Goal: Task Accomplishment & Management: Use online tool/utility

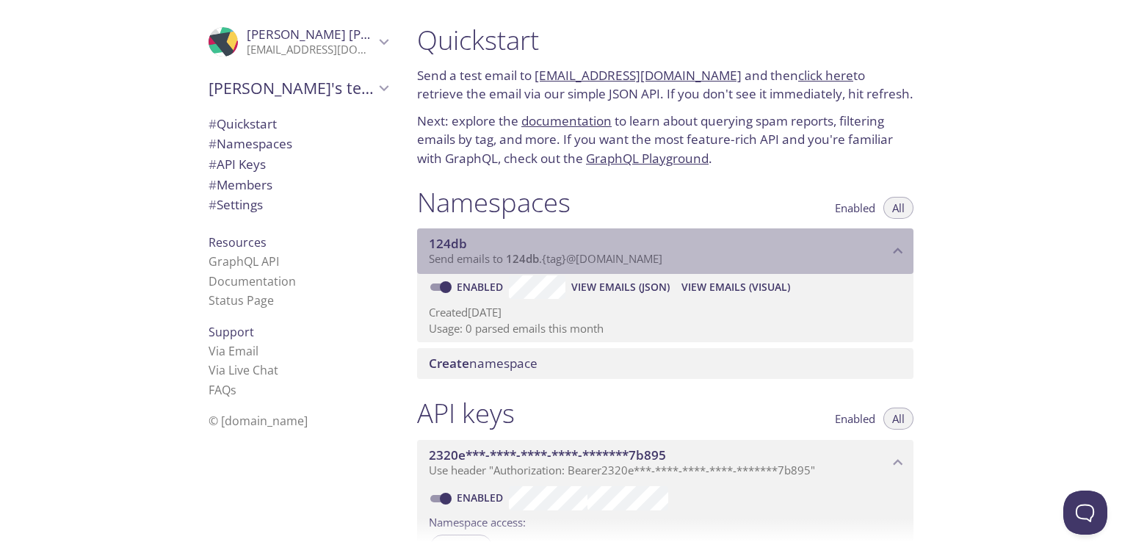
drag, startPoint x: 510, startPoint y: 258, endPoint x: 573, endPoint y: 252, distance: 63.4
click at [555, 253] on span "Send emails to 124db . {tag} @[DOMAIN_NAME]" at bounding box center [545, 258] width 233 height 15
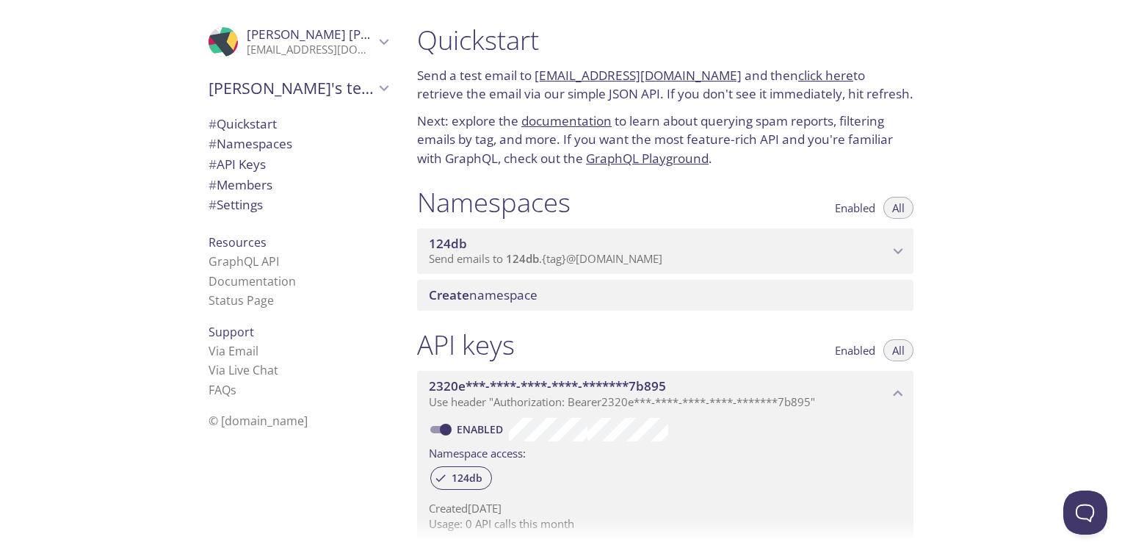
click at [617, 248] on span "124db" at bounding box center [659, 244] width 460 height 16
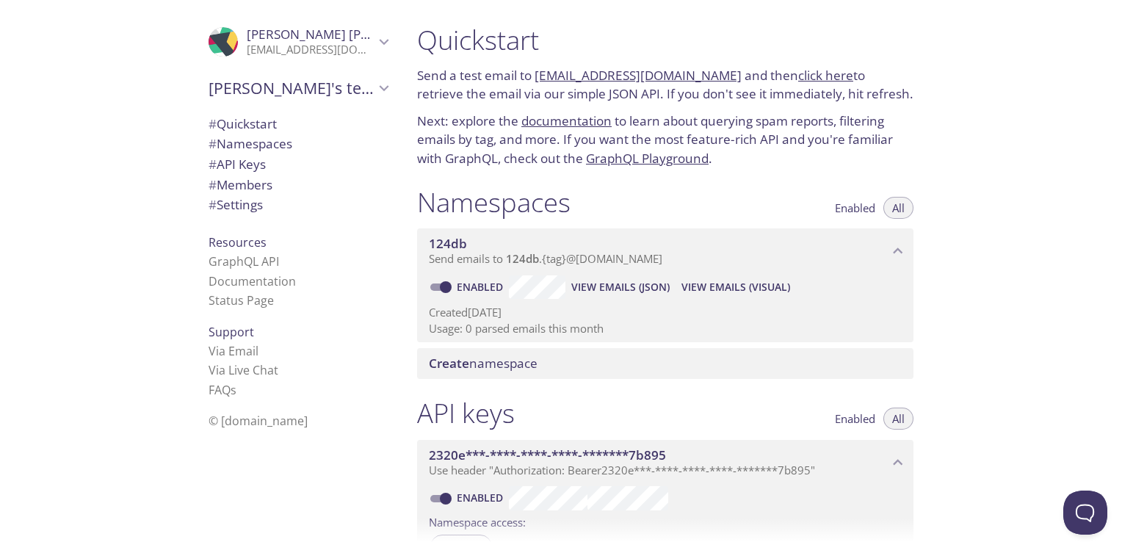
drag, startPoint x: 641, startPoint y: 250, endPoint x: 623, endPoint y: 252, distance: 17.7
click at [623, 252] on div "124db Send emails to 124db . {tag} @[DOMAIN_NAME]" at bounding box center [659, 251] width 460 height 31
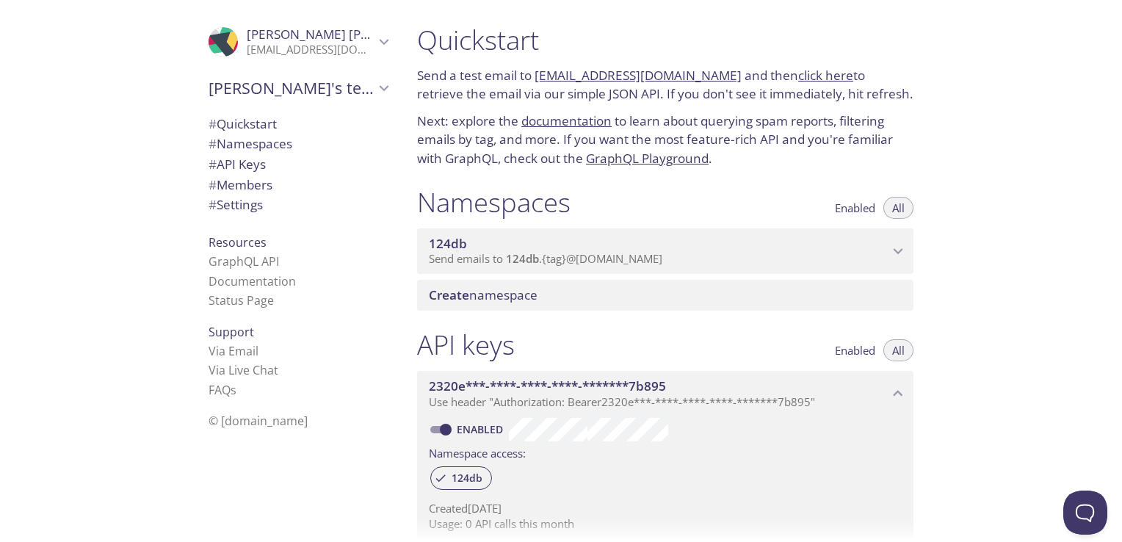
click at [567, 252] on span "Send emails to 124db . {tag} @[DOMAIN_NAME]" at bounding box center [545, 258] width 233 height 15
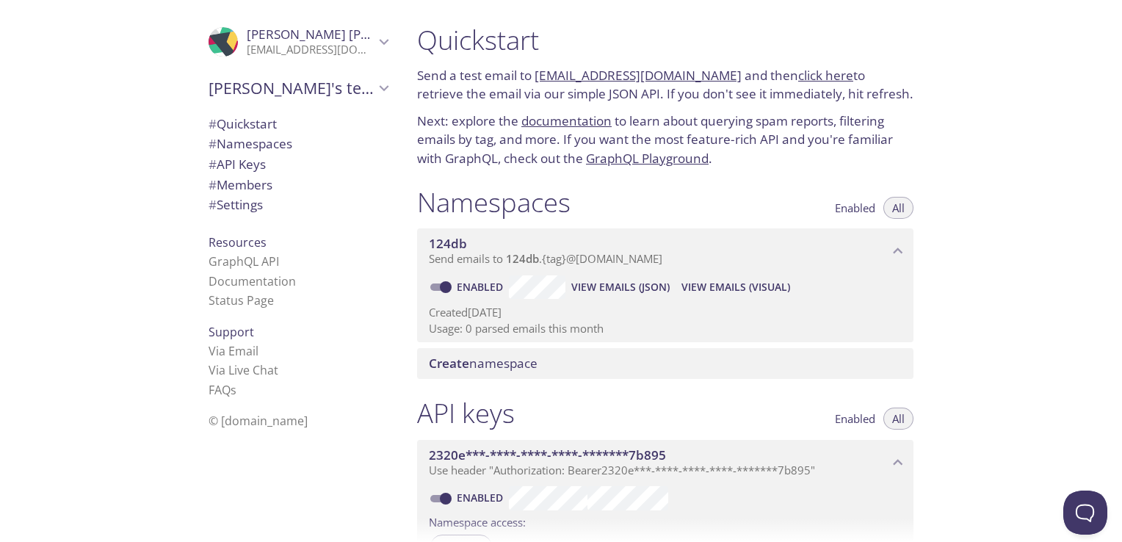
click at [681, 286] on span "View Emails (Visual)" at bounding box center [735, 287] width 109 height 18
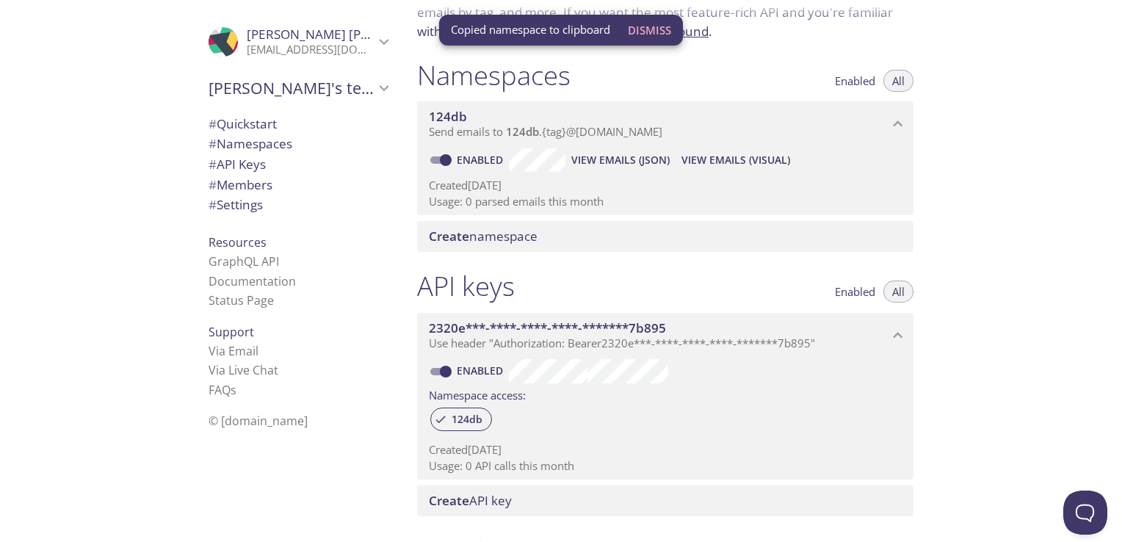
scroll to position [147, 0]
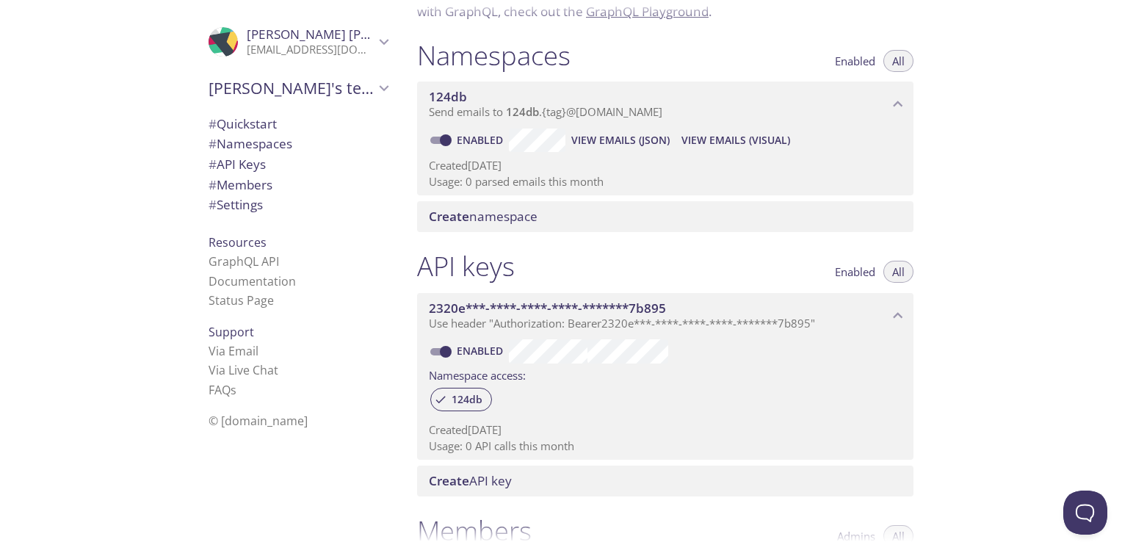
click at [449, 135] on input "Enabled" at bounding box center [445, 140] width 53 height 18
click at [438, 139] on input "Disabled" at bounding box center [433, 140] width 53 height 18
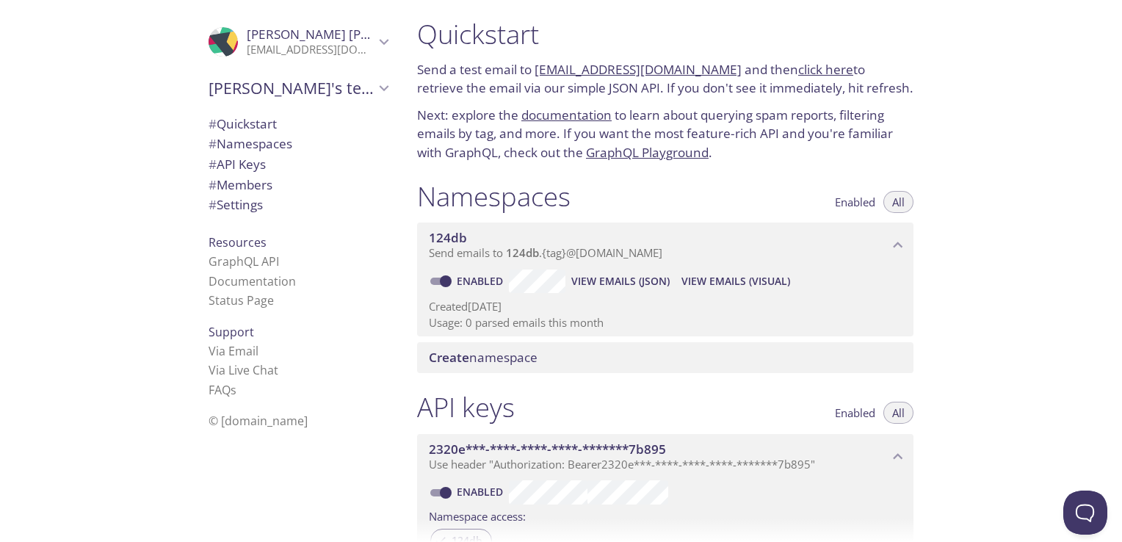
scroll to position [0, 0]
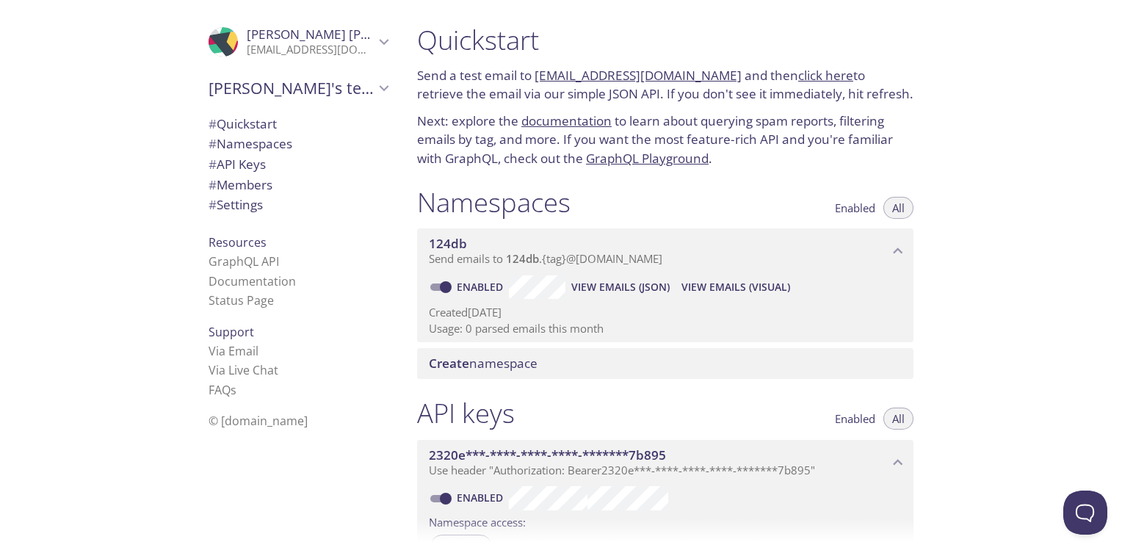
click at [896, 245] on icon "124db namespace" at bounding box center [897, 251] width 19 height 19
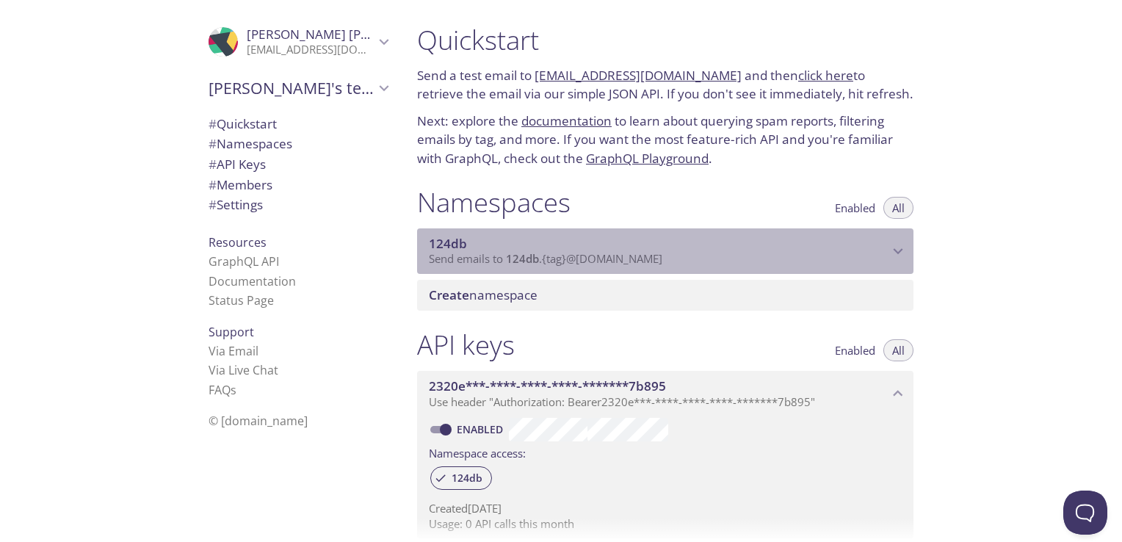
click at [897, 245] on icon "124db namespace" at bounding box center [897, 251] width 19 height 19
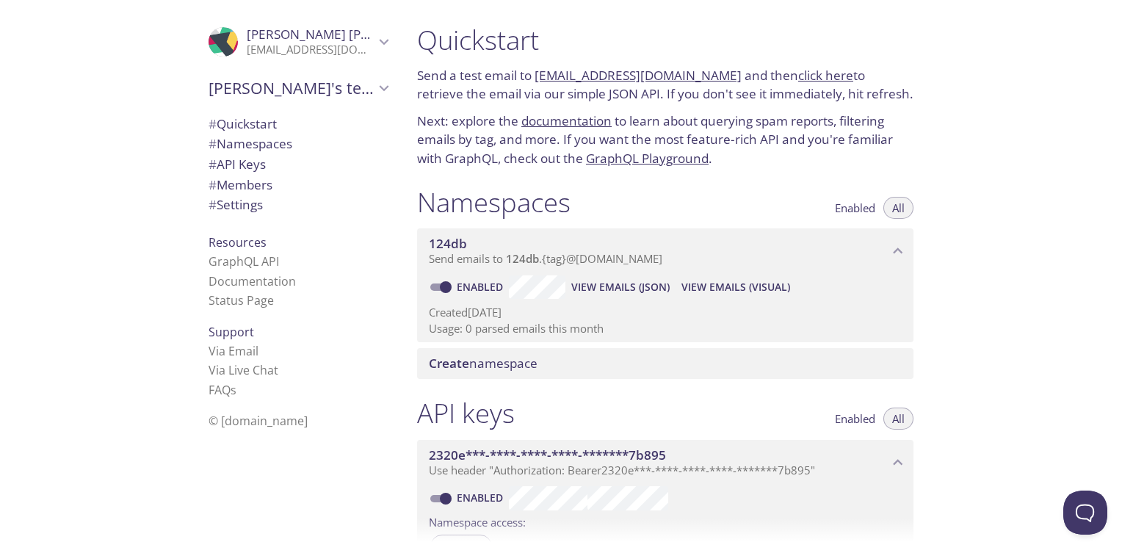
click at [441, 283] on input "Enabled" at bounding box center [445, 287] width 53 height 18
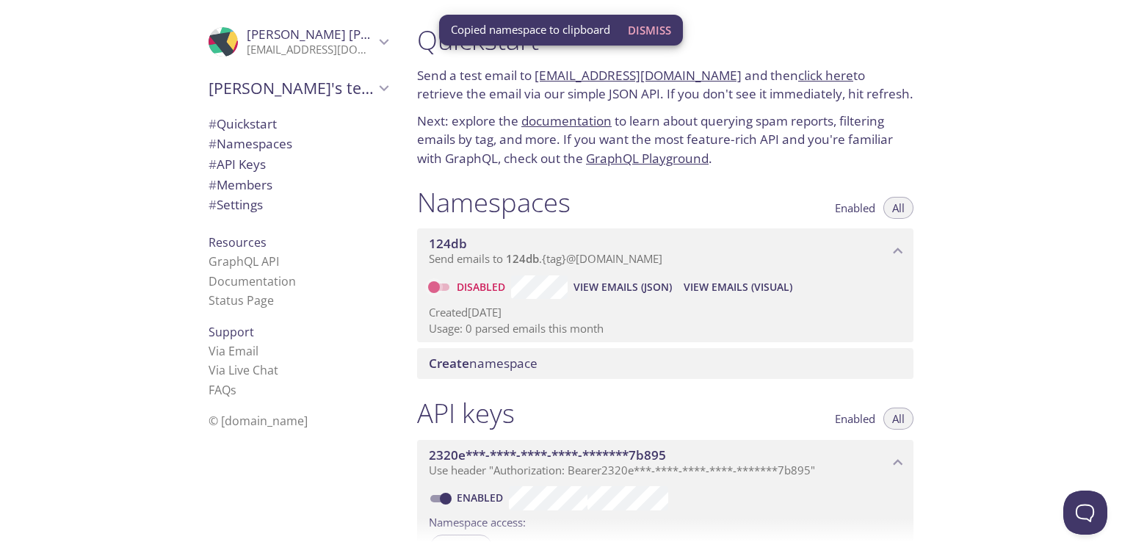
click at [440, 286] on input "Disabled" at bounding box center [433, 287] width 53 height 18
checkbox input "true"
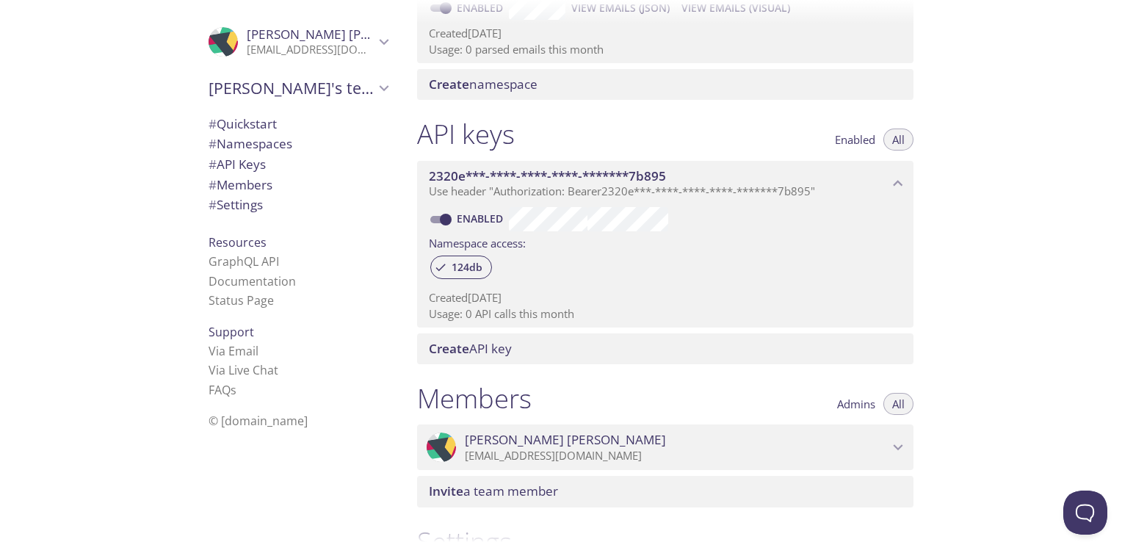
scroll to position [294, 0]
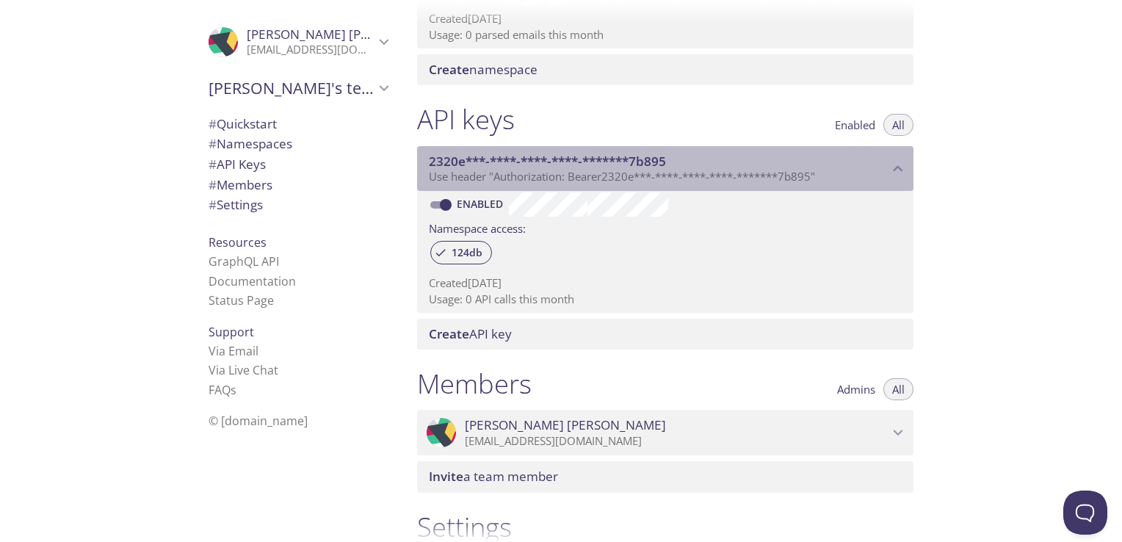
click at [687, 172] on span "Use header "Authorization: Bearer 2320e***-****-****-****-*******7b895 "" at bounding box center [622, 176] width 386 height 15
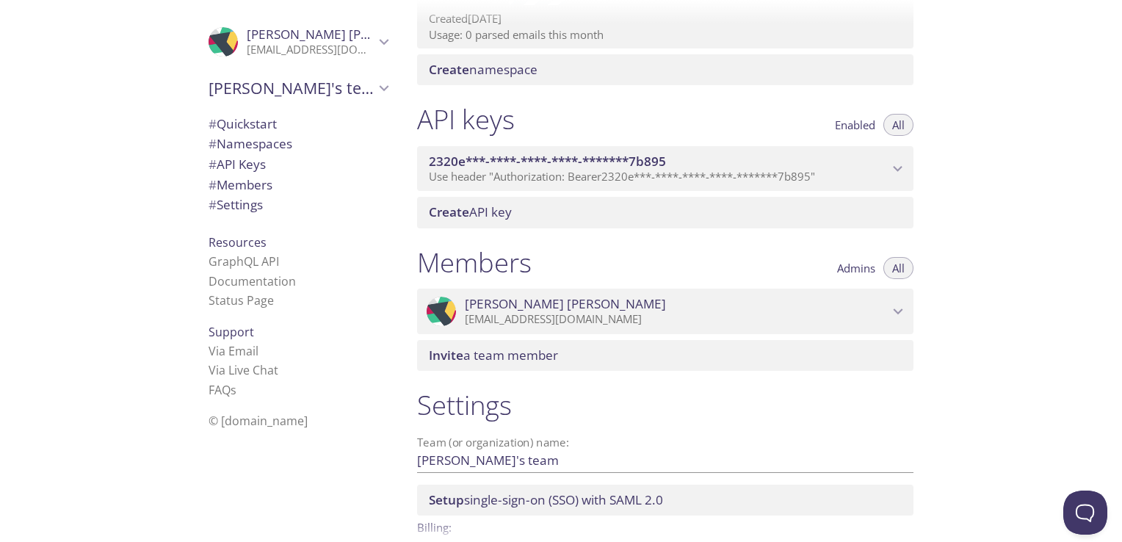
click at [687, 172] on span "Use header "Authorization: Bearer 2320e***-****-****-****-*******7b895 "" at bounding box center [622, 176] width 386 height 15
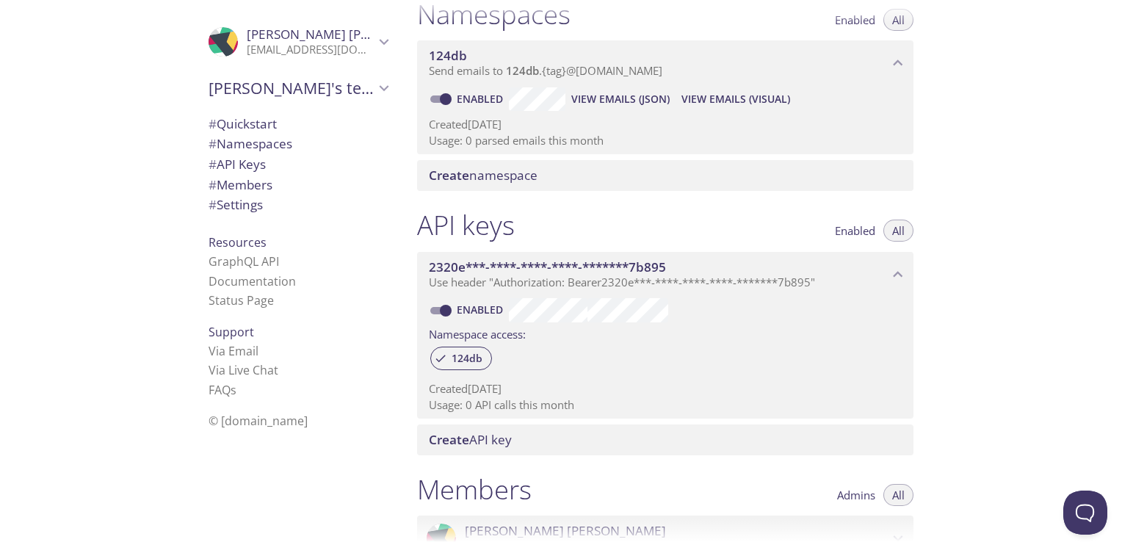
scroll to position [0, 0]
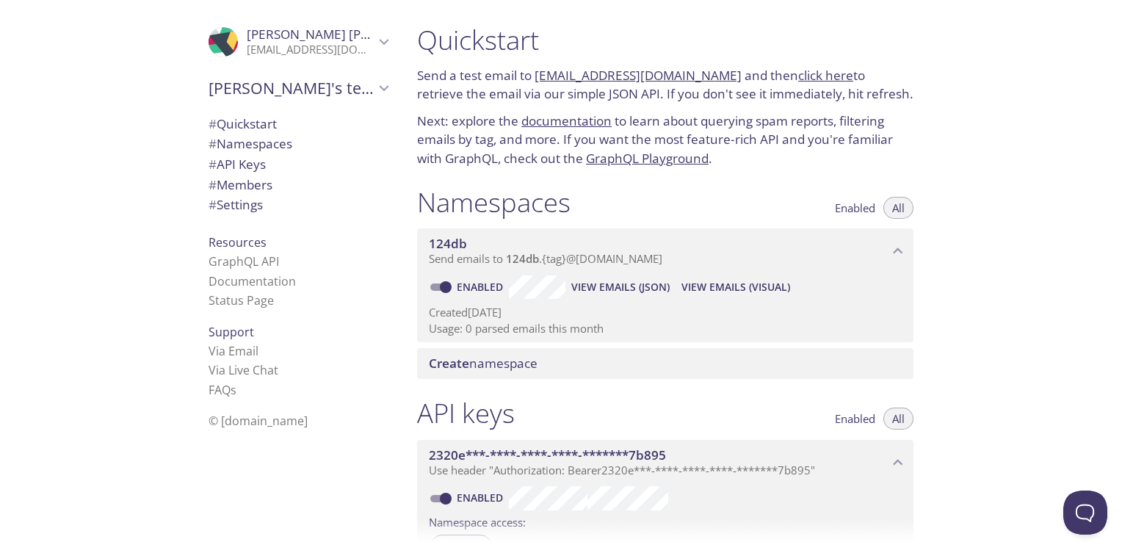
click at [374, 80] on icon "Arthur's team" at bounding box center [383, 88] width 19 height 19
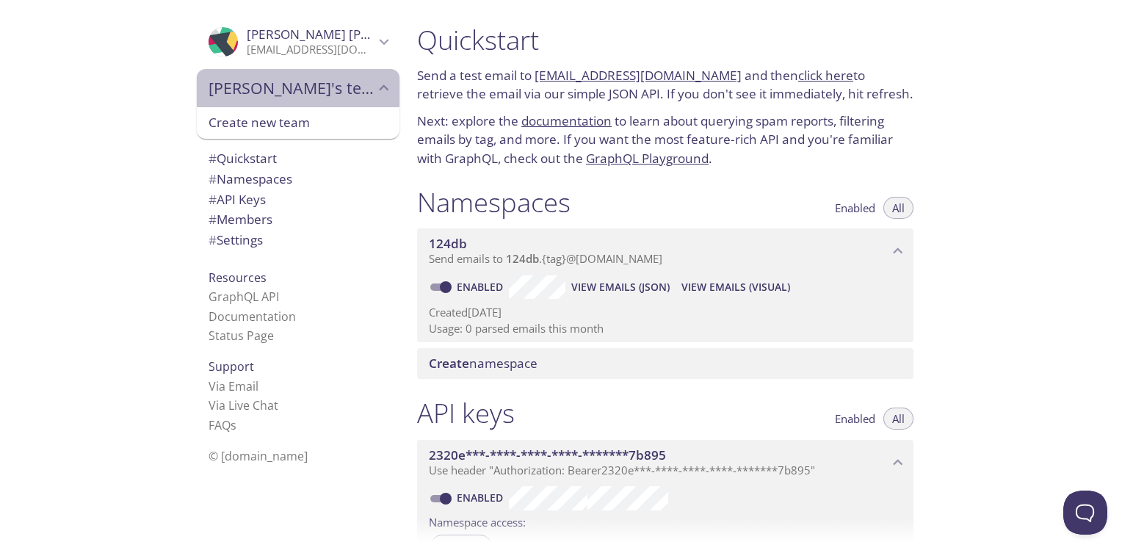
click at [374, 80] on icon "Arthur's team" at bounding box center [383, 88] width 19 height 19
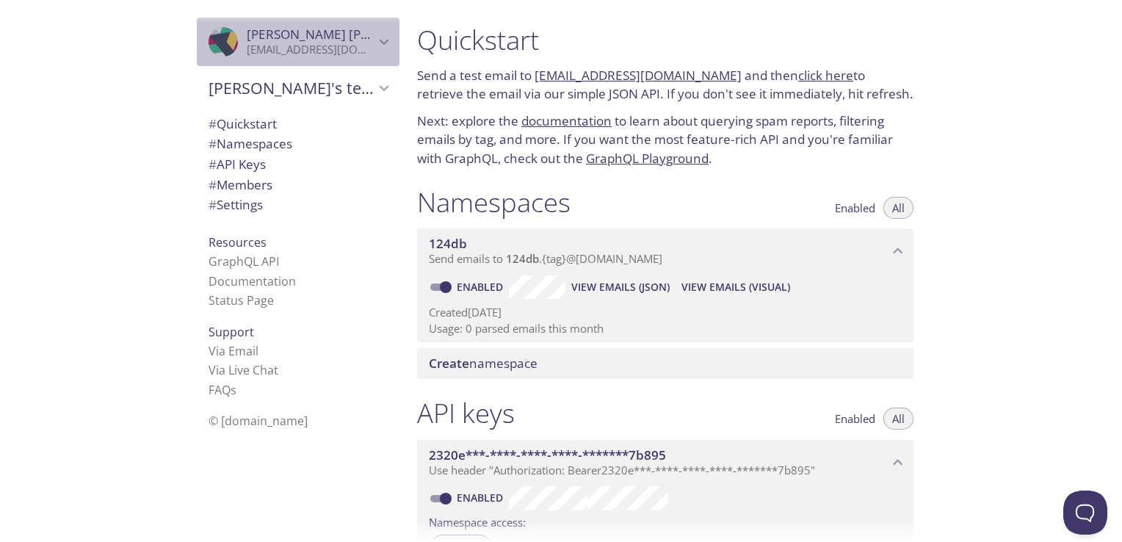
click at [380, 41] on icon "Arthur José" at bounding box center [385, 42] width 10 height 6
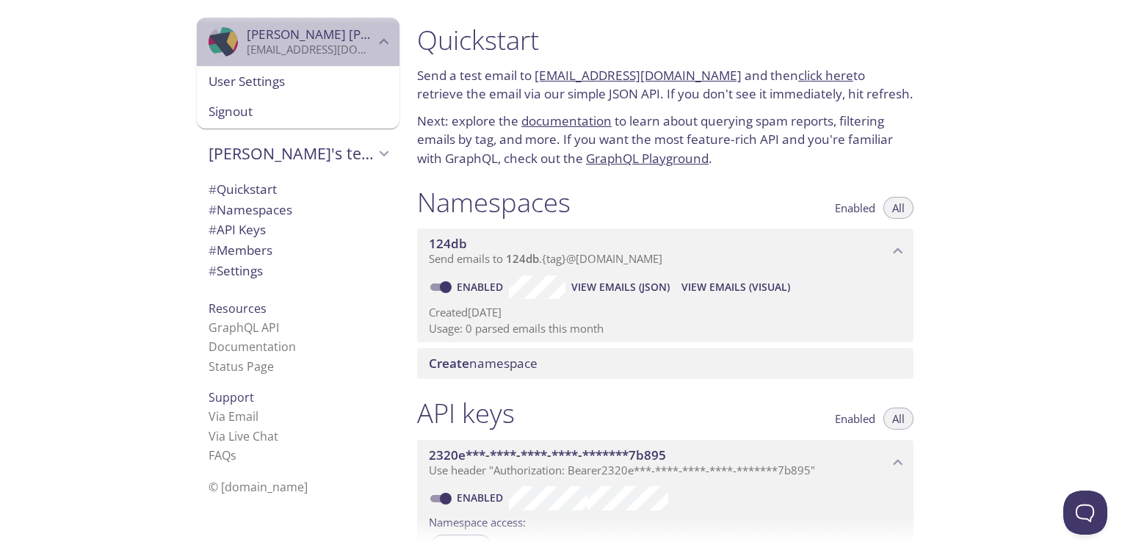
click at [380, 41] on icon "Arthur José" at bounding box center [385, 42] width 10 height 6
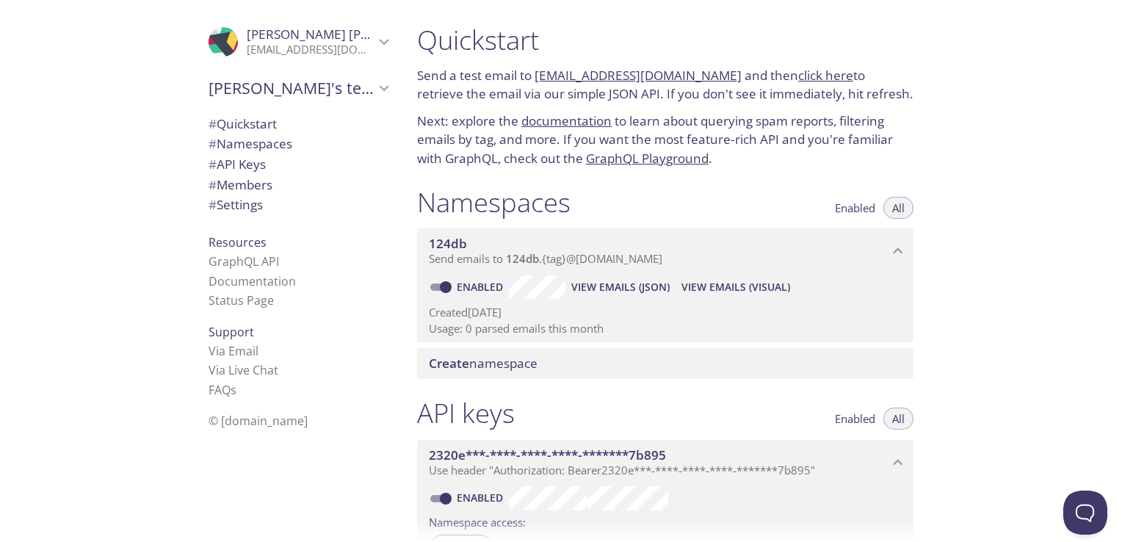
click at [649, 283] on span "View Emails (JSON)" at bounding box center [620, 287] width 98 height 18
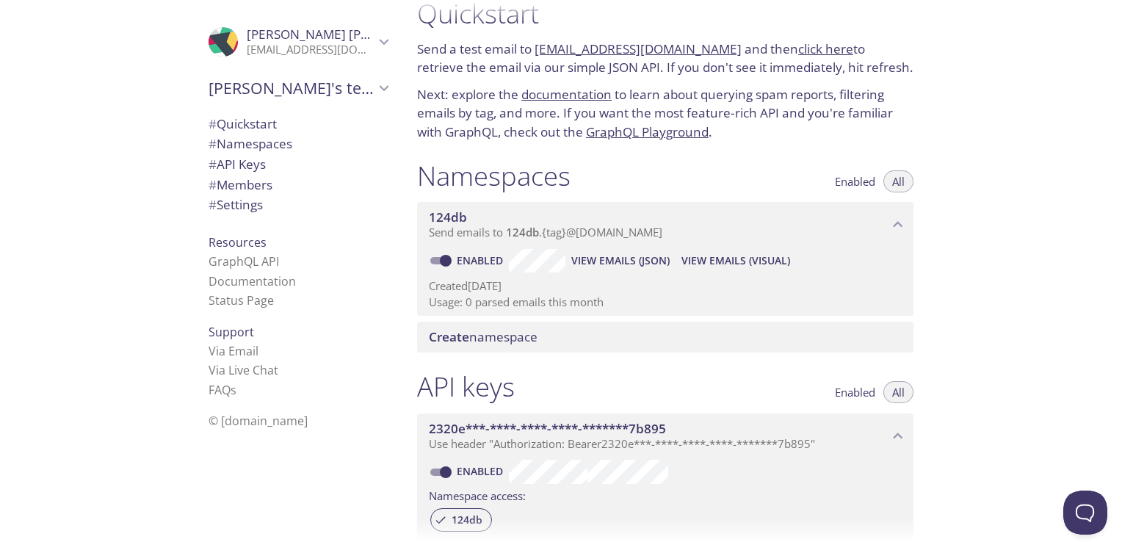
scroll to position [147, 0]
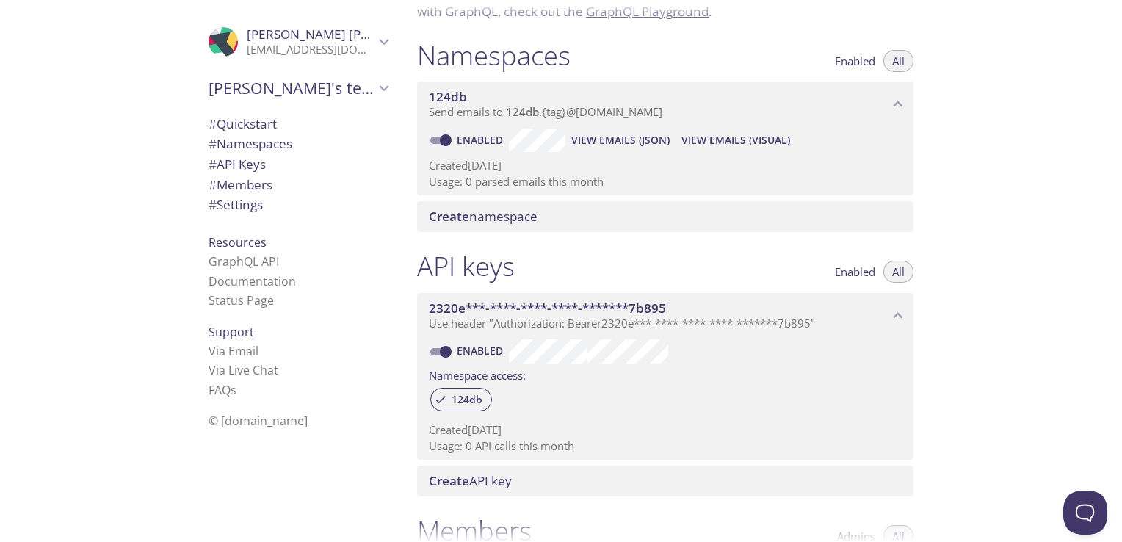
drag, startPoint x: 435, startPoint y: 322, endPoint x: 595, endPoint y: 237, distance: 181.0
click at [595, 237] on div "Quickstart Send a test email to [EMAIL_ADDRESS][DOMAIN_NAME] and then click her…" at bounding box center [671, 124] width 532 height 542
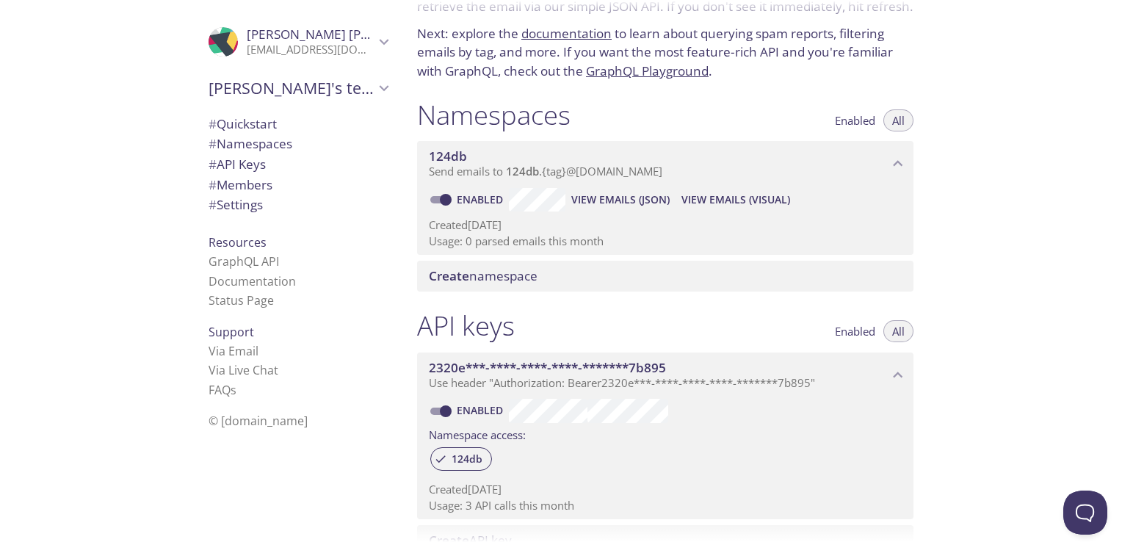
scroll to position [0, 0]
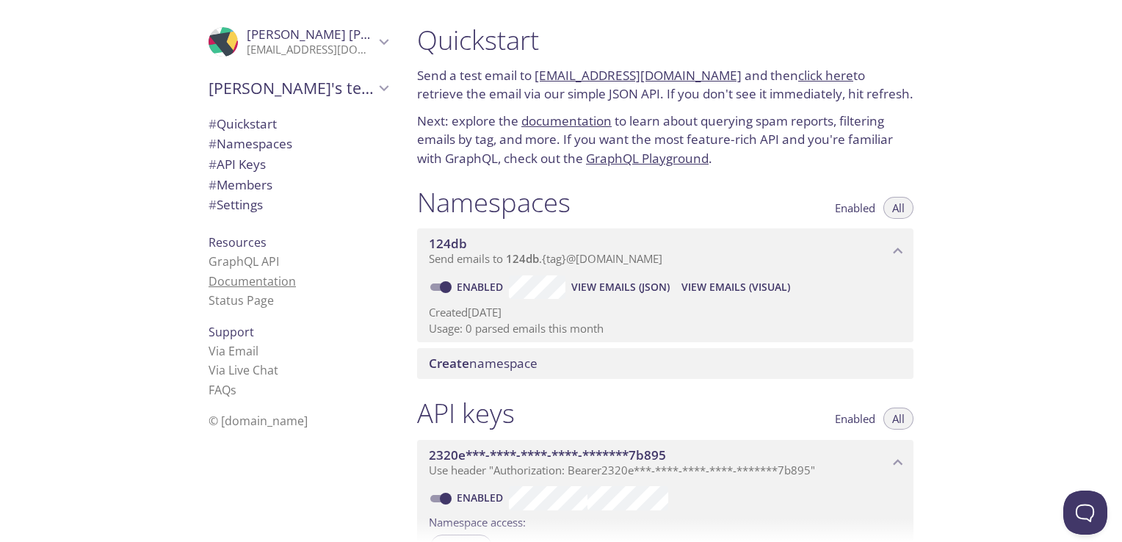
click at [236, 286] on link "Documentation" at bounding box center [252, 281] width 87 height 16
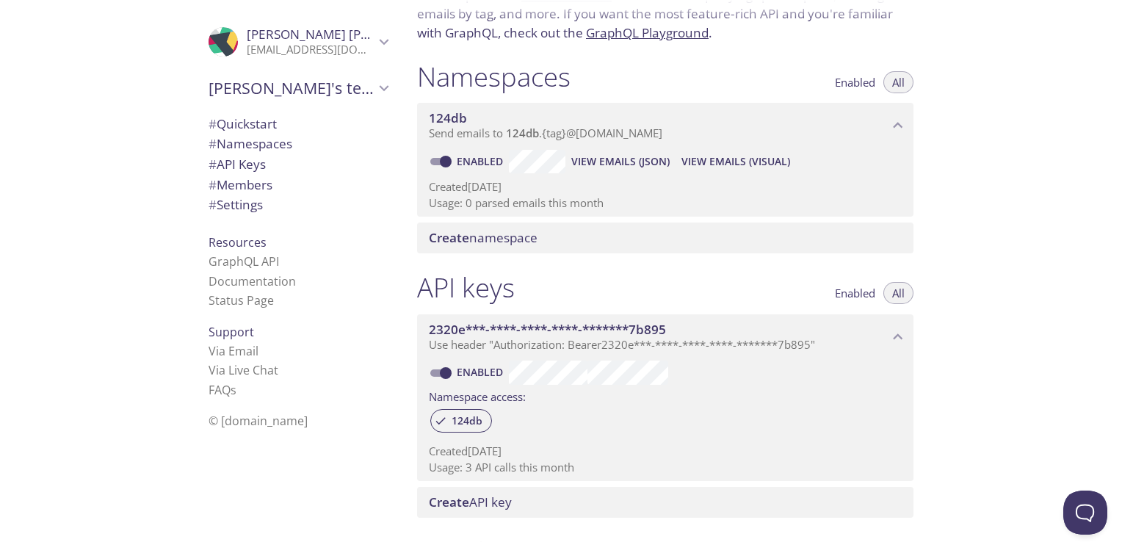
scroll to position [147, 0]
